Goal: Task Accomplishment & Management: Manage account settings

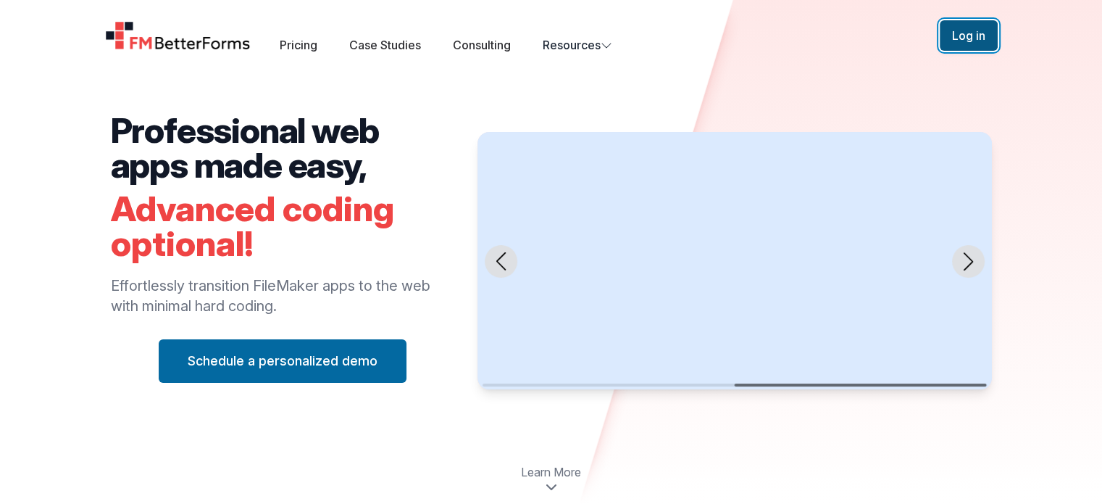
click at [980, 43] on button "Log in" at bounding box center [969, 35] width 58 height 30
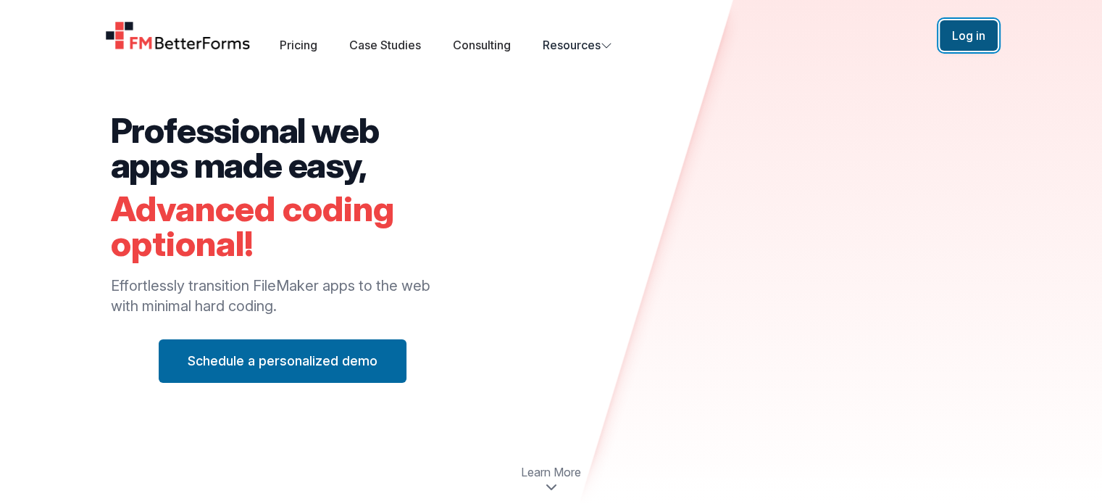
click at [983, 35] on button "Log in" at bounding box center [969, 35] width 58 height 30
click at [954, 33] on button "Log in" at bounding box center [969, 35] width 58 height 30
